Goal: Find specific page/section: Find specific page/section

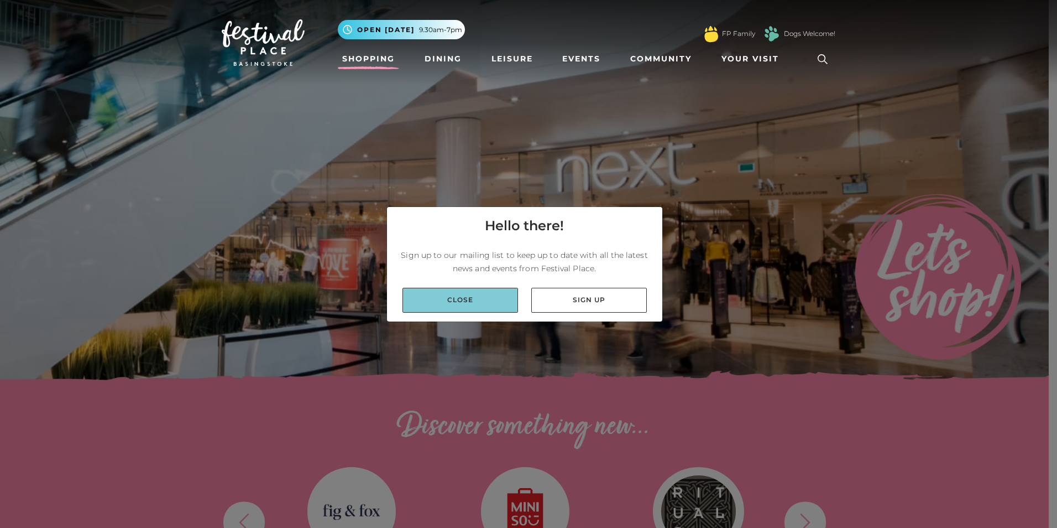
click at [474, 299] on link "Close" at bounding box center [461, 300] width 116 height 25
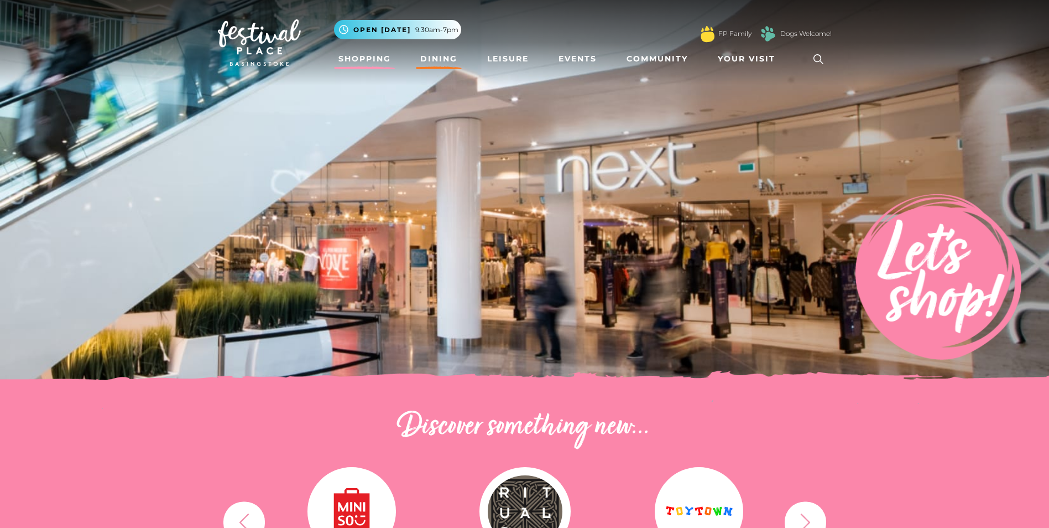
click at [427, 51] on link "Dining" at bounding box center [439, 59] width 46 height 20
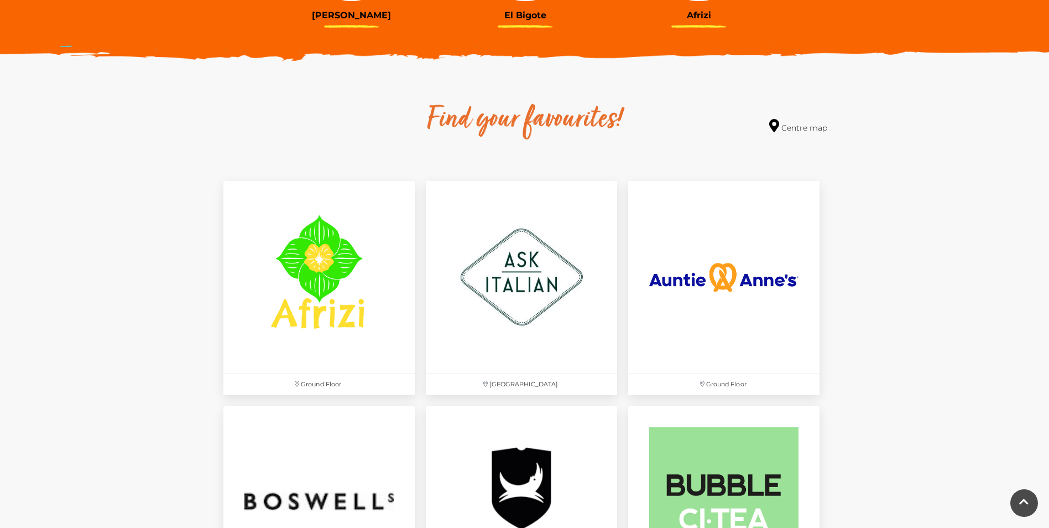
scroll to position [553, 0]
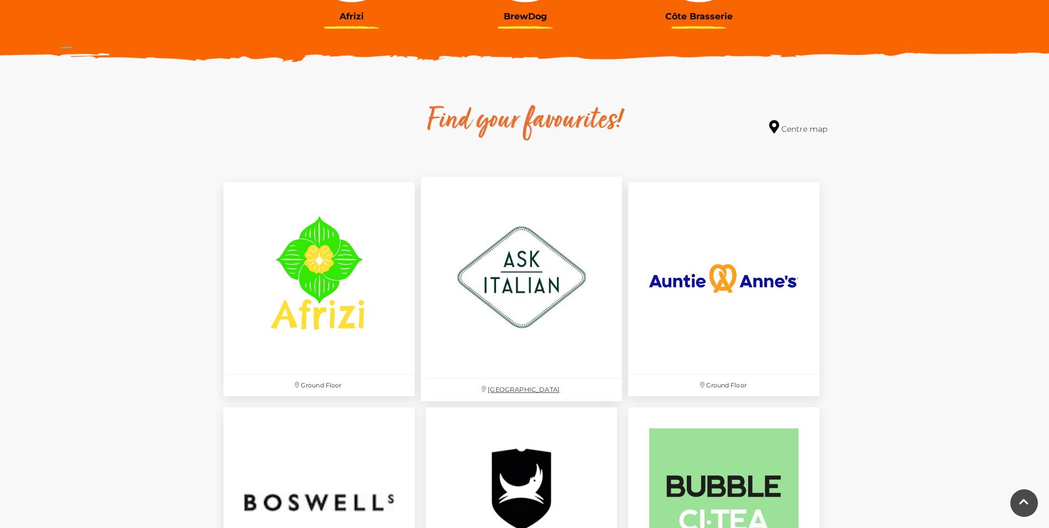
click at [504, 267] on img at bounding box center [521, 277] width 201 height 201
